Goal: Find specific page/section

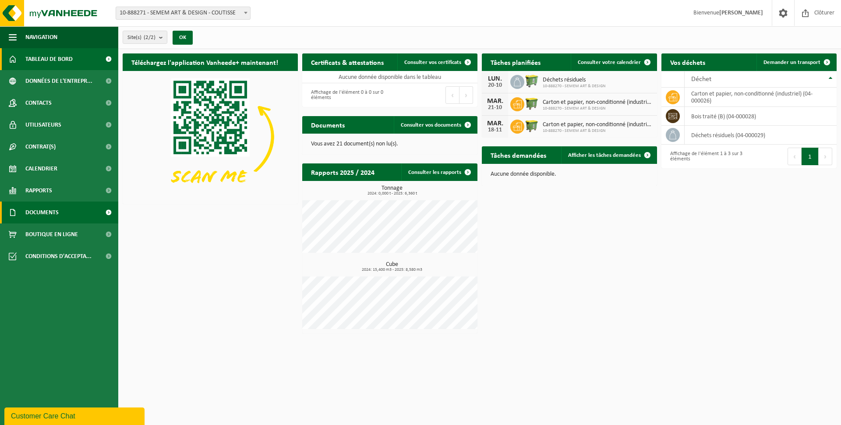
click at [76, 210] on link "Documents" at bounding box center [59, 212] width 118 height 22
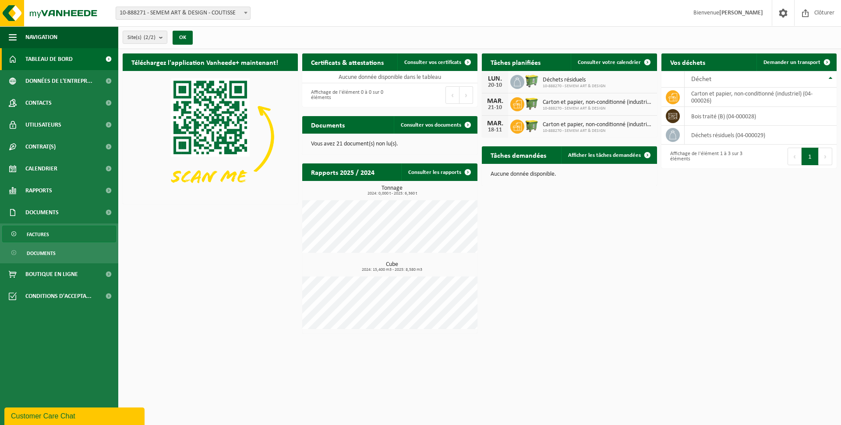
click at [34, 232] on span "Factures" at bounding box center [38, 234] width 22 height 17
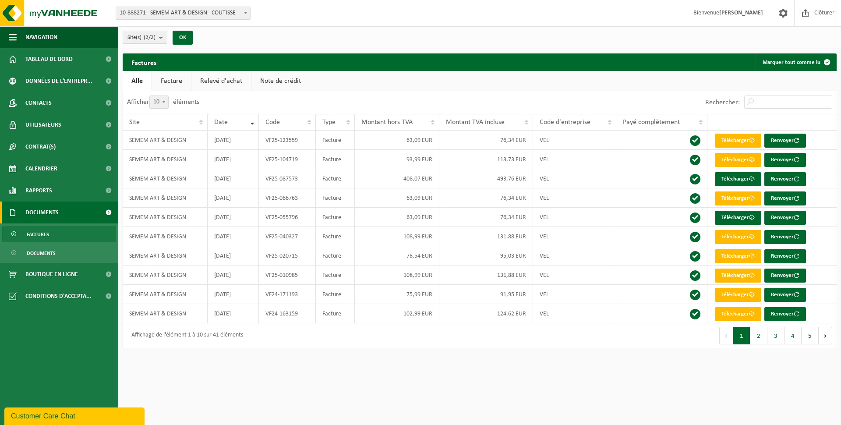
click at [154, 101] on span "10" at bounding box center [159, 102] width 18 height 12
click at [154, 96] on select "10 25 50 100" at bounding box center [164, 95] width 26 height 0
select select "100"
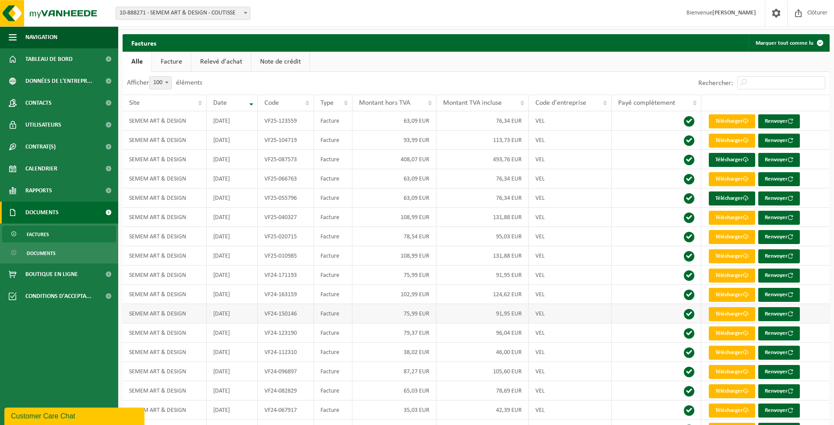
scroll to position [22, 0]
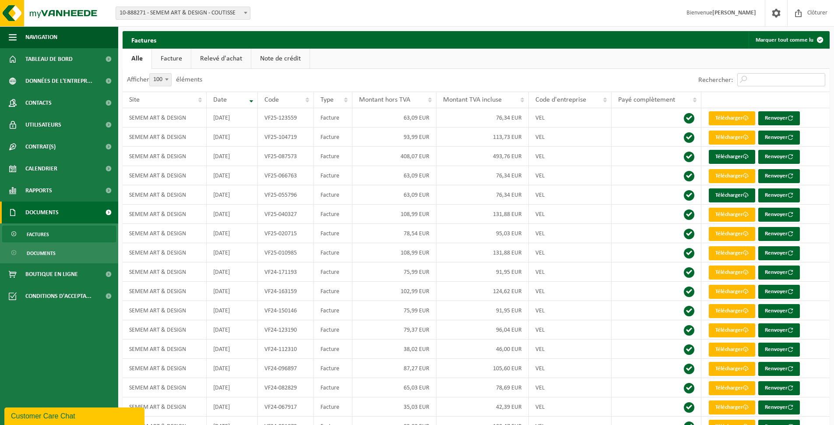
click at [778, 83] on input "Rechercher:" at bounding box center [781, 79] width 88 height 13
paste input "VE10225216717-1"
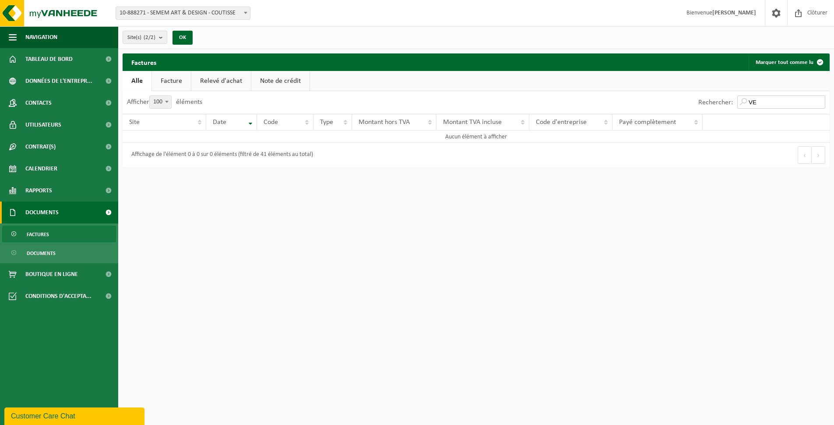
type input "V"
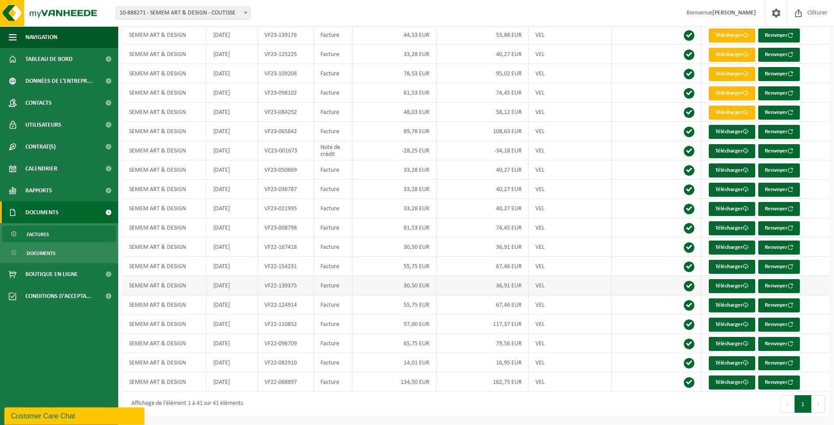
scroll to position [541, 0]
